Goal: Transaction & Acquisition: Download file/media

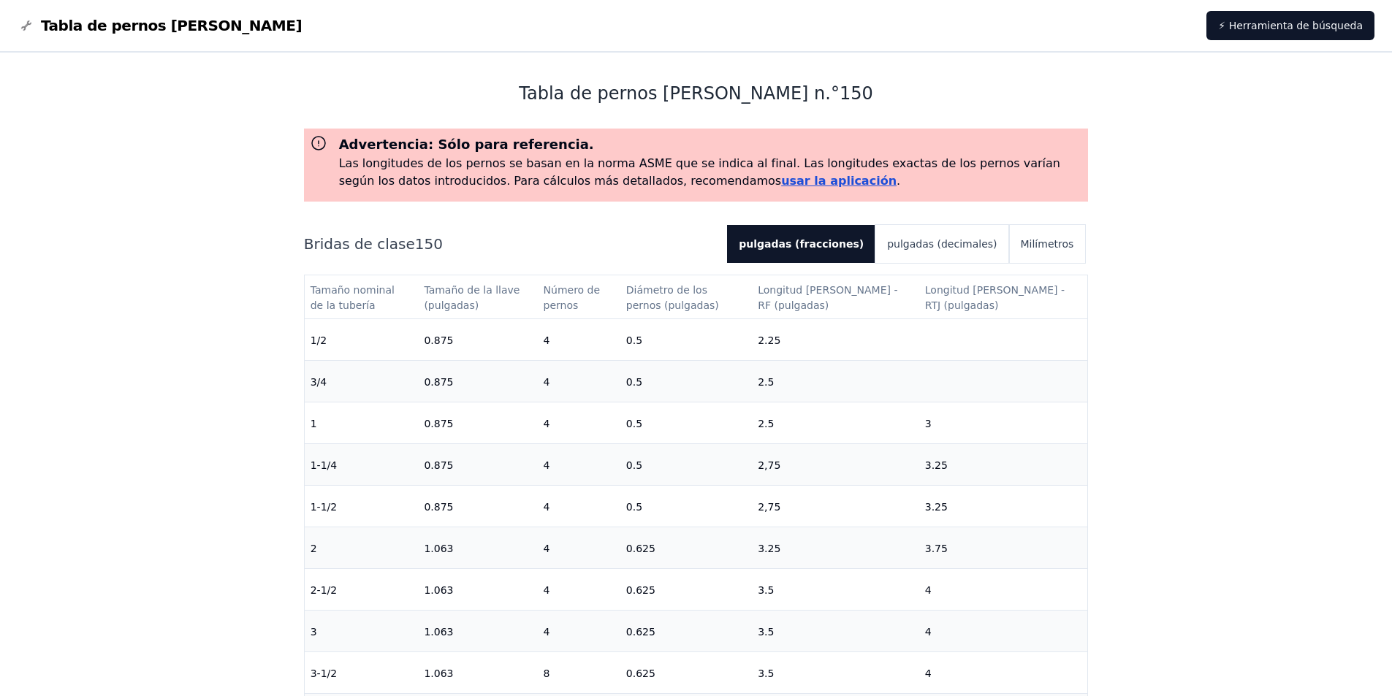
click at [781, 177] on font "usar la aplicación" at bounding box center [838, 181] width 115 height 14
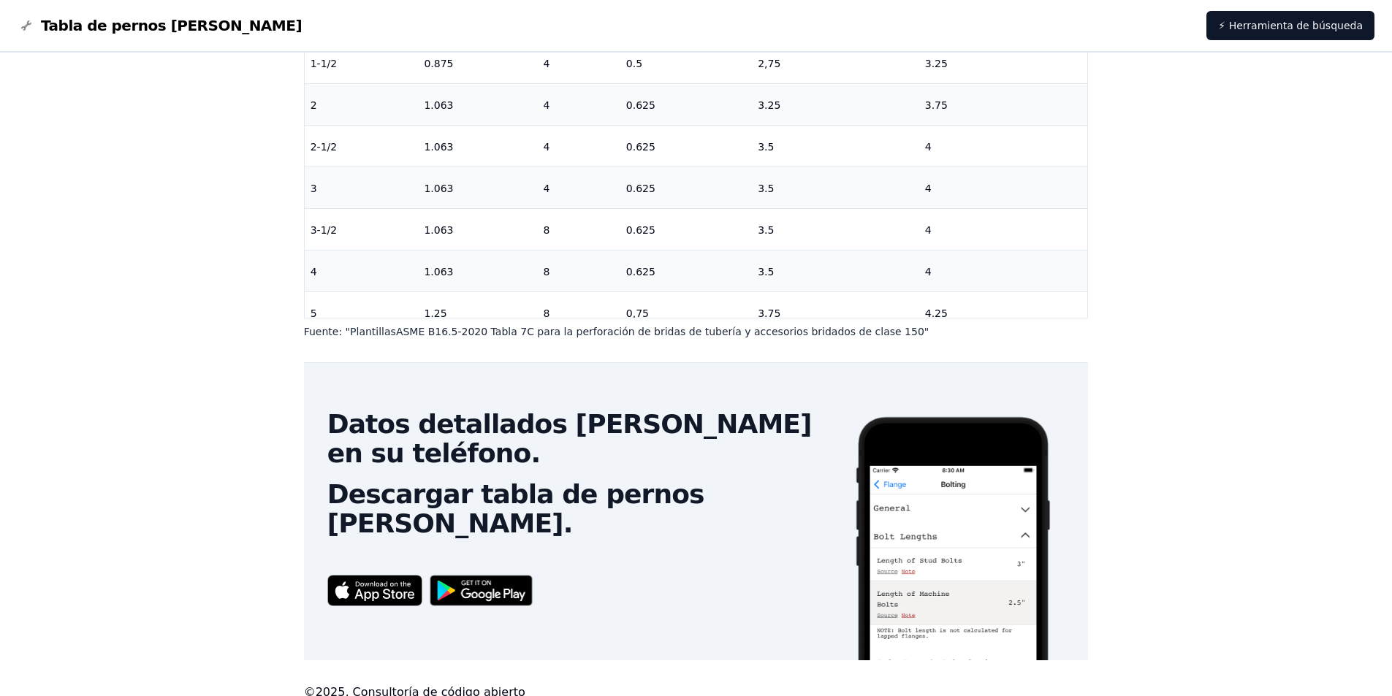
click at [493, 568] on img at bounding box center [481, 591] width 118 height 46
